Goal: Transaction & Acquisition: Purchase product/service

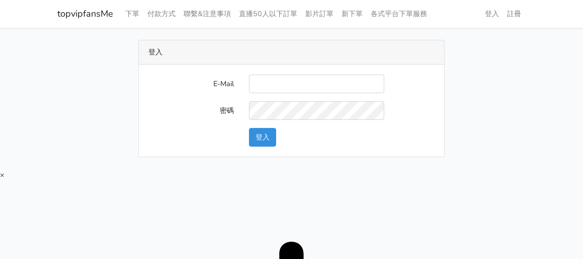
drag, startPoint x: 555, startPoint y: 56, endPoint x: 523, endPoint y: 65, distance: 32.6
click at [537, 60] on main "登入 E-Mail 密碼 登入" at bounding box center [291, 98] width 583 height 141
click at [330, 84] on input "E-Mail" at bounding box center [316, 83] width 135 height 19
type input "[EMAIL_ADDRESS][DOMAIN_NAME]"
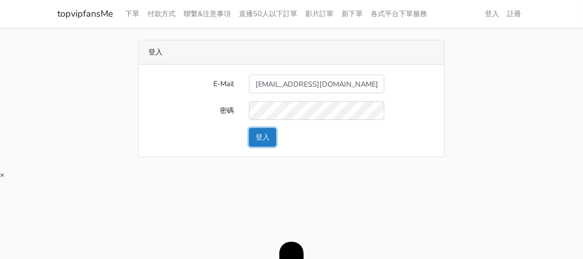
click at [268, 139] on button "登入" at bounding box center [262, 137] width 27 height 19
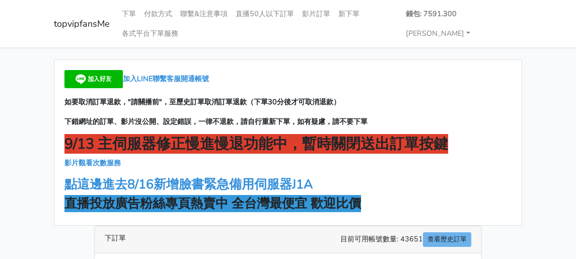
click at [446, 121] on p "下錯網址的訂單、影片沒公開、設定錯誤，一律不退款，請自行重新下單，如有疑慮，請不要下單" at bounding box center [287, 122] width 447 height 12
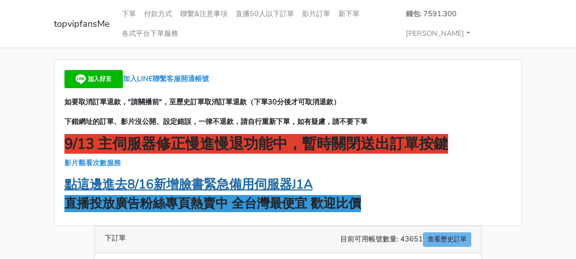
click at [261, 180] on strong "點這邊進去8/16新增臉書緊急備用伺服器J1A" at bounding box center [188, 184] width 248 height 17
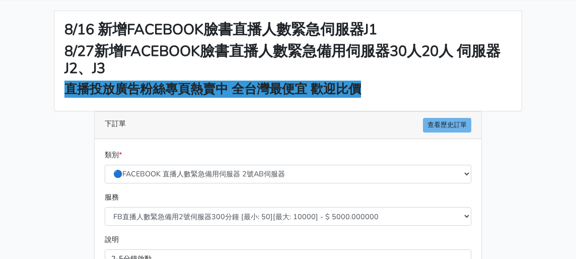
scroll to position [101, 0]
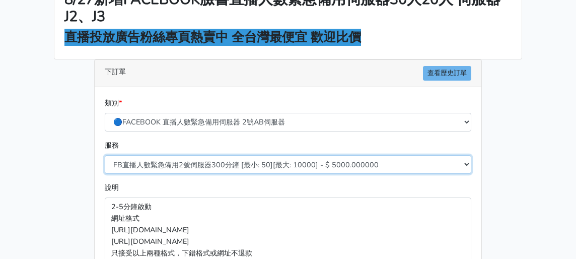
click at [221, 167] on select "FB直播人數緊急備用2號伺服器300分鐘 [最小: 50][最大: 10000] - $ 5000.000000 FB直播人數緊急備用2號伺服器60分鐘 [最…" at bounding box center [288, 164] width 366 height 19
select select "578"
click at [105, 155] on select "FB直播人數緊急備用2號伺服器300分鐘 [最小: 50][最大: 10000] - $ 5000.000000 FB直播人數緊急備用2號伺服器60分鐘 [最…" at bounding box center [288, 164] width 366 height 19
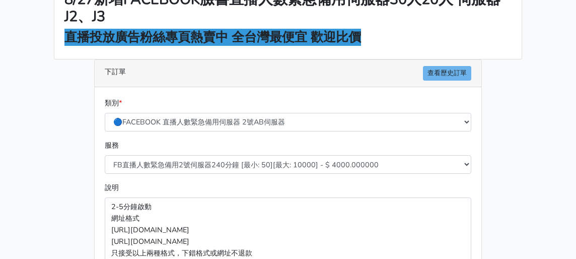
click at [68, 123] on div "8/16 新增FACEBOOK臉書直播人數緊急伺服器J1 8/27新增FACEBOOK臉書直播人數緊急備用伺服器30人20人 伺服器J2、J3 直播投放廣告粉…" at bounding box center [287, 198] width 483 height 479
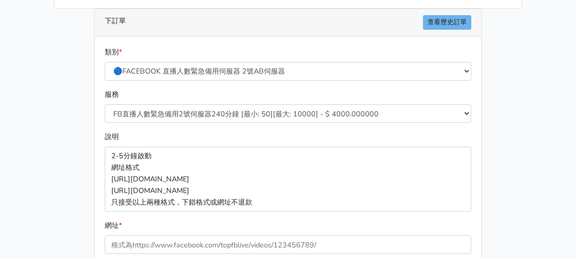
scroll to position [201, 0]
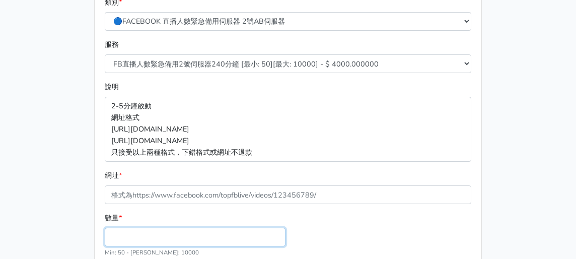
click at [182, 231] on input "數量 *" at bounding box center [195, 236] width 181 height 19
type input "100"
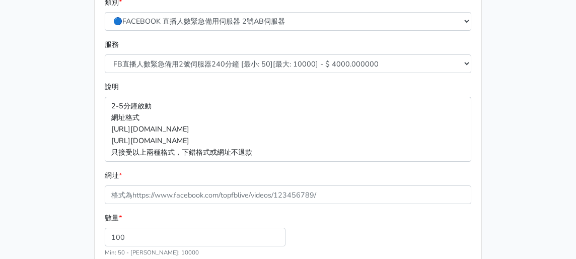
type input "400.000"
click at [24, 97] on main "8/16 新增FACEBOOK臉書直播人數緊急伺服器J1 8/27新增FACEBOOK臉書直播人數緊急備用伺服器30人20人 伺服器J2、J3 直播投放廣告粉…" at bounding box center [288, 97] width 576 height 503
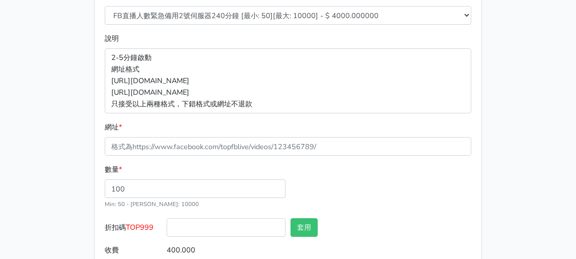
scroll to position [290, 0]
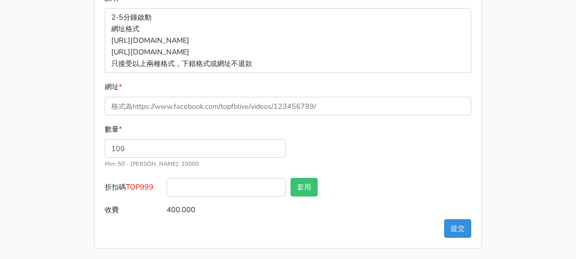
click at [142, 180] on label "折扣碼 TOP999" at bounding box center [133, 189] width 62 height 23
click at [167, 180] on input "折扣碼 TOP999" at bounding box center [226, 187] width 119 height 19
click at [147, 183] on span "TOP999" at bounding box center [140, 187] width 28 height 10
click at [167, 183] on input "折扣碼 TOP999" at bounding box center [226, 187] width 119 height 19
click at [147, 183] on span "TOP999" at bounding box center [140, 187] width 28 height 10
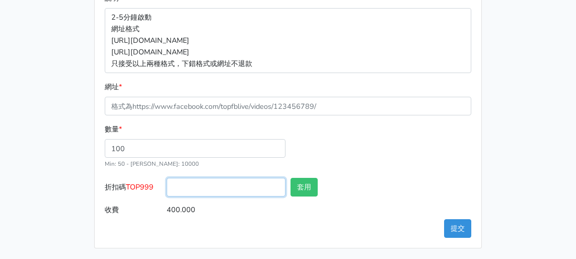
click at [167, 183] on input "折扣碼 TOP999" at bounding box center [226, 187] width 119 height 19
click at [147, 184] on span "TOP999" at bounding box center [140, 187] width 28 height 10
click at [167, 184] on input "折扣碼 TOP999" at bounding box center [226, 187] width 119 height 19
copy span "TOP999"
click at [195, 190] on input "折扣碼 TOP999" at bounding box center [226, 187] width 119 height 19
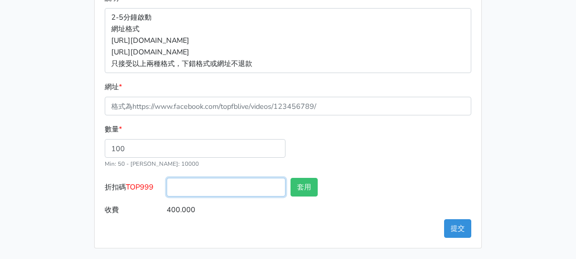
paste input "TOP999"
type input "TOP999"
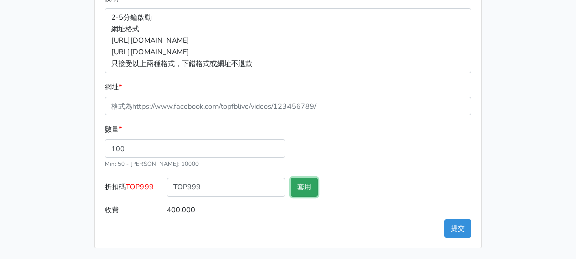
click at [304, 185] on button "套用" at bounding box center [303, 187] width 27 height 19
click at [322, 144] on div "數量 * 100 Min: 50 - Max: 10000" at bounding box center [287, 150] width 371 height 54
type input "套用失敗"
click at [450, 39] on p "2-5分鐘啟動 網址格式 https://www.facebook.com/1000830119985/videos/2214366008285 https:…" at bounding box center [288, 40] width 366 height 65
click at [485, 42] on div "下訂單 查看歷史訂單 類別 * 🔵FACEBOOK 直播人數緊急備用伺服器 2號AB伺服器 🔵FACEBOOK 網軍專用貼文留言 安全保密 🔵9/30 FAC…" at bounding box center [288, 59] width 403 height 378
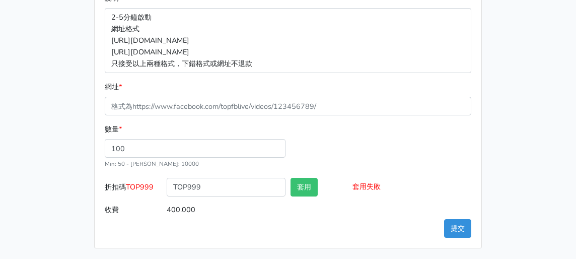
click at [558, 76] on main "8/16 新增FACEBOOK臉書直播人數緊急伺服器J1 8/27新增FACEBOOK臉書直播人數緊急備用伺服器30人20人 伺服器J2、J3 直播投放廣告粉…" at bounding box center [288, 8] width 576 height 503
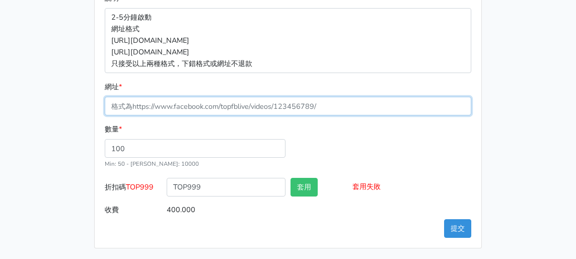
click at [189, 110] on input "網址 *" at bounding box center [288, 106] width 366 height 19
paste input "[URL][DOMAIN_NAME]"
type input "[URL][DOMAIN_NAME]"
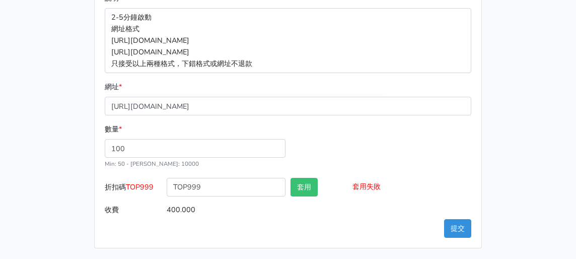
click at [358, 138] on div "數量 * 100 Min: 50 - Max: 10000" at bounding box center [287, 150] width 371 height 54
click at [449, 225] on button "提交" at bounding box center [457, 228] width 27 height 19
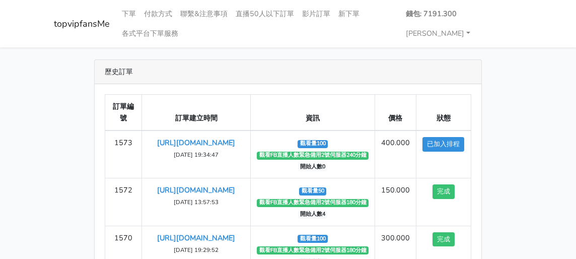
drag, startPoint x: 516, startPoint y: 113, endPoint x: 471, endPoint y: 104, distance: 45.7
click at [516, 113] on div "歷史訂單 訂單編號 訂單建立時間 資訊 價格 狀態 1573 [URL][DOMAIN_NAME] [DATE] 19:34:47" at bounding box center [287, 235] width 483 height 353
